Goal: Information Seeking & Learning: Find specific fact

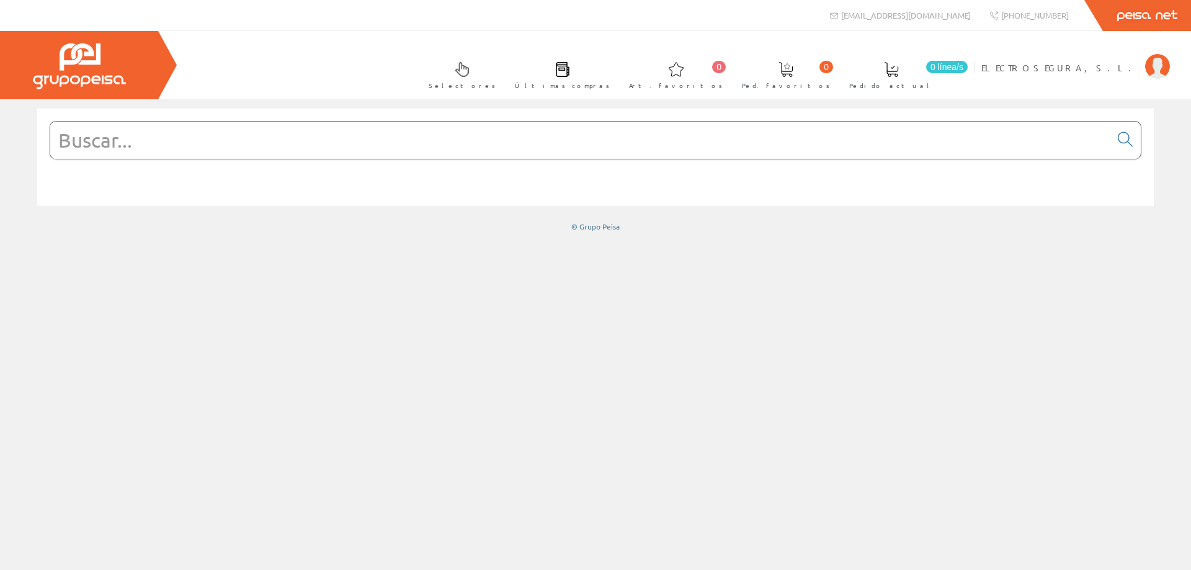
click at [579, 148] on input "text" at bounding box center [580, 140] width 1060 height 37
paste input "217558"
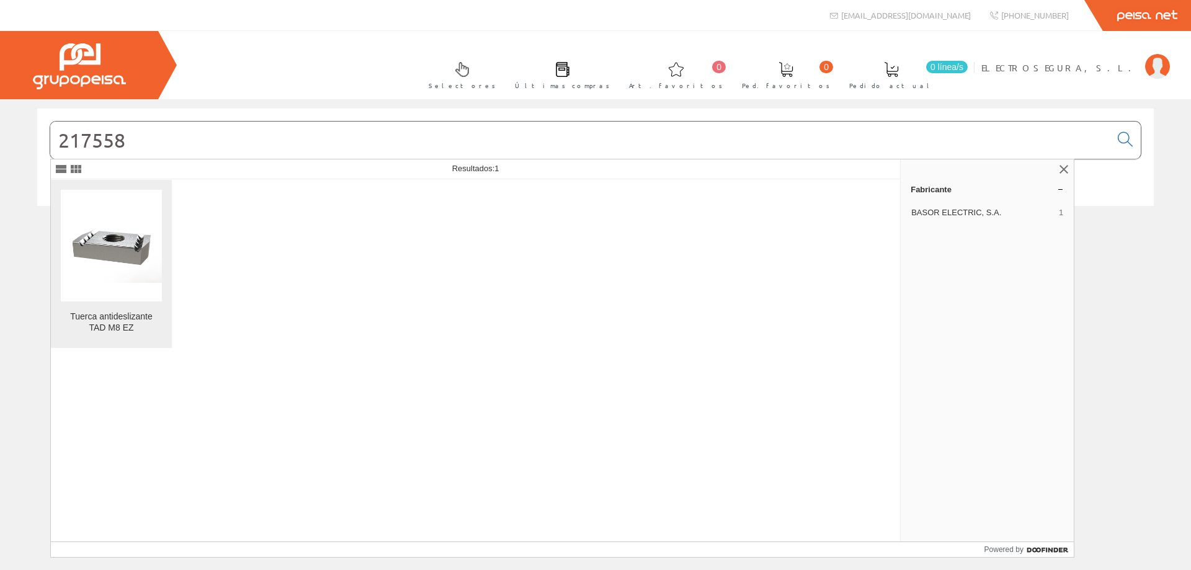
type input "217558"
click at [97, 284] on figure at bounding box center [111, 246] width 101 height 112
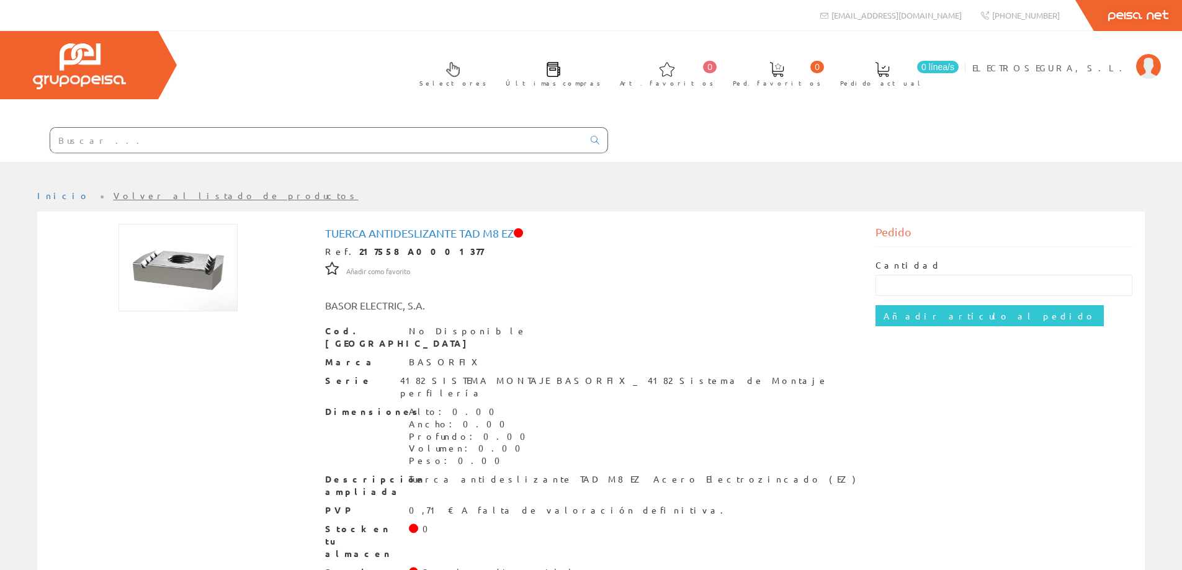
click at [93, 141] on input "text" at bounding box center [316, 140] width 533 height 25
paste input "200234"
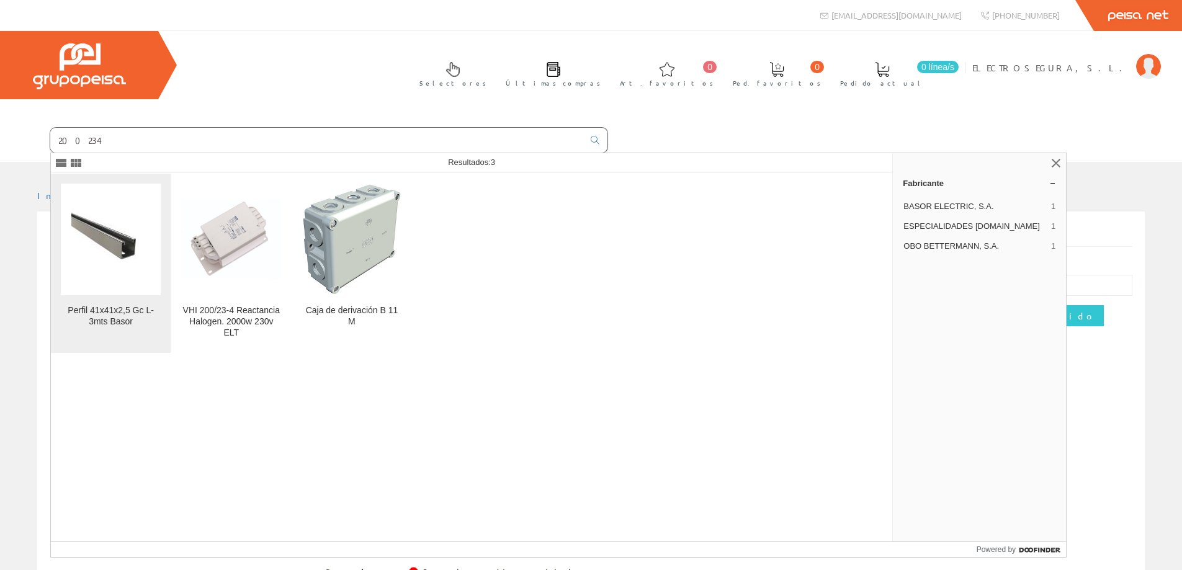
type input "200234"
click at [88, 269] on img at bounding box center [110, 239] width 79 height 59
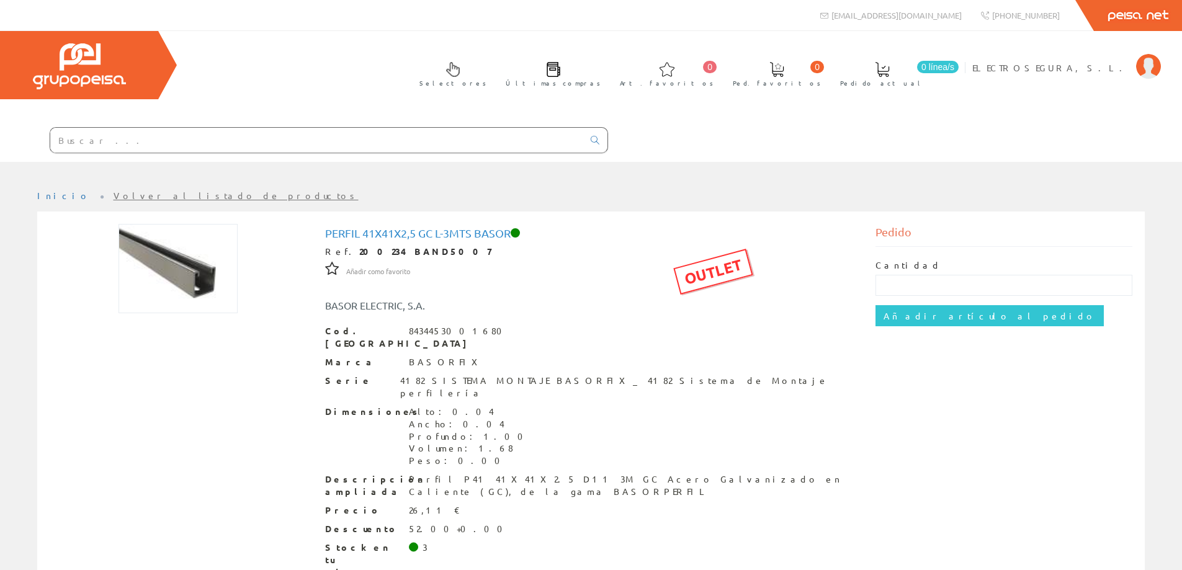
click at [179, 151] on input "text" at bounding box center [316, 140] width 533 height 25
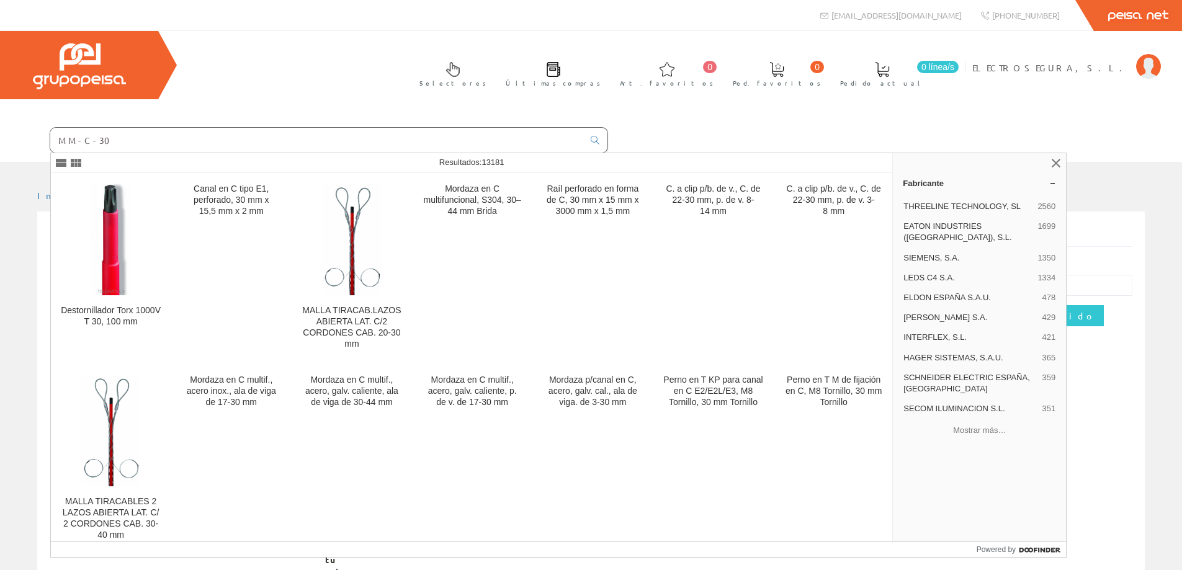
type input "MM-C-30"
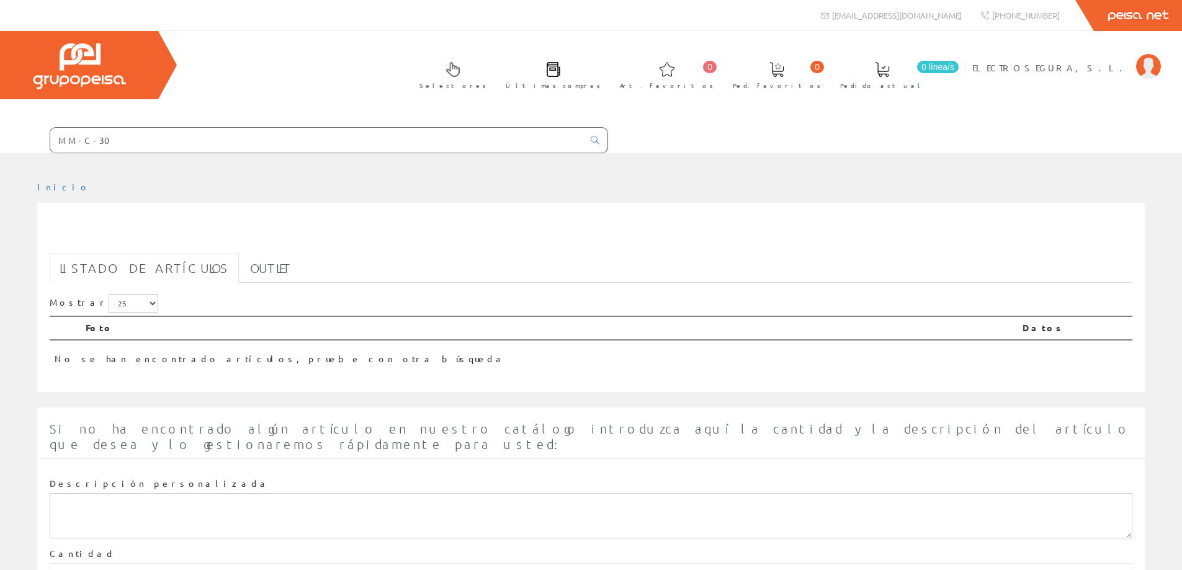
click at [73, 144] on input "MM-C-30" at bounding box center [316, 140] width 533 height 25
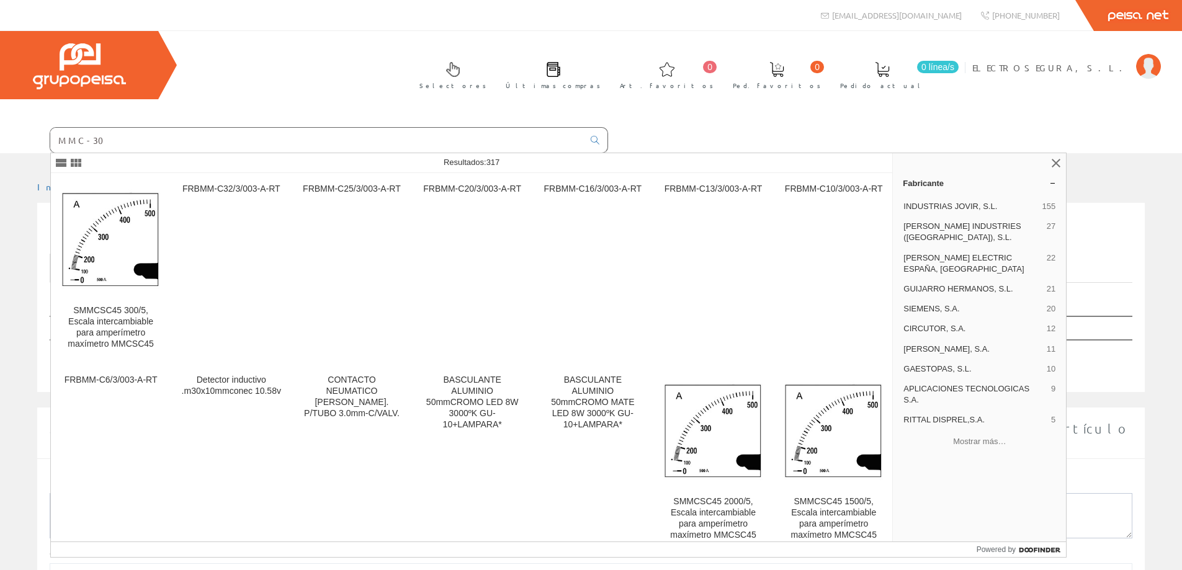
click at [82, 141] on input "MMC-30" at bounding box center [316, 140] width 533 height 25
type input "MMC30"
